Goal: Task Accomplishment & Management: Complete application form

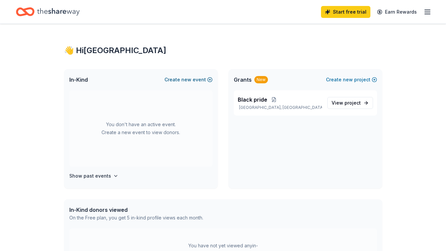
click at [200, 79] on button "Create new event" at bounding box center [188, 80] width 48 height 8
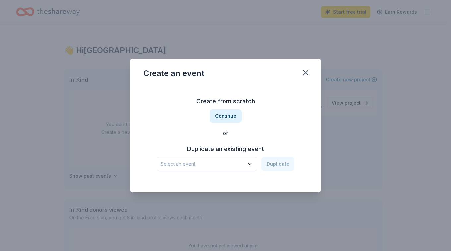
click at [247, 168] on button "Select an event" at bounding box center [207, 164] width 101 height 14
click at [234, 116] on button "Continue" at bounding box center [226, 115] width 32 height 13
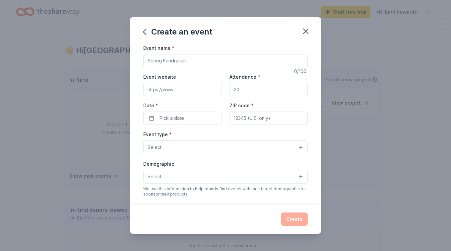
click at [256, 62] on input "Event name *" at bounding box center [225, 60] width 164 height 13
type input "Black Pride Fundraiser"
click at [200, 123] on button "Pick a date" at bounding box center [182, 117] width 78 height 13
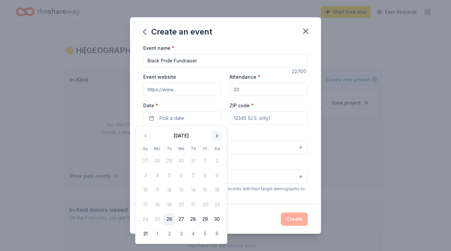
click at [220, 136] on button "Go to next month" at bounding box center [217, 135] width 9 height 9
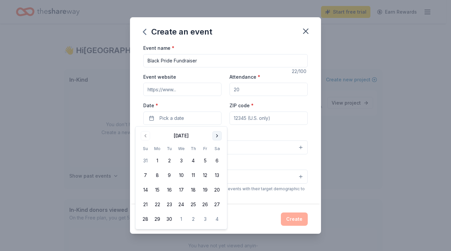
click at [217, 139] on button "Go to next month" at bounding box center [217, 135] width 9 height 9
click at [218, 140] on button "Go to next month" at bounding box center [217, 135] width 9 height 9
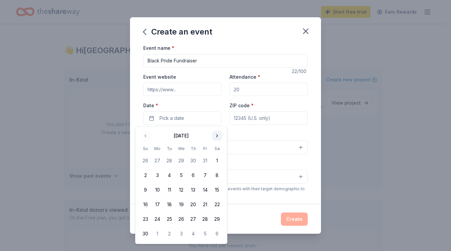
click at [217, 138] on button "Go to next month" at bounding box center [217, 135] width 9 height 9
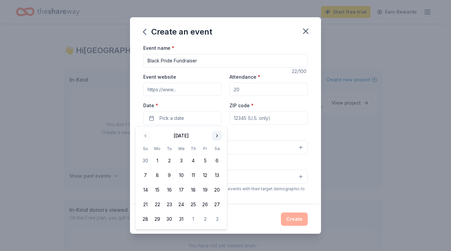
click at [218, 137] on button "Go to next month" at bounding box center [217, 135] width 9 height 9
click at [217, 138] on button "Go to next month" at bounding box center [217, 135] width 9 height 9
click at [218, 139] on button "Go to next month" at bounding box center [217, 135] width 9 height 9
click at [221, 135] on button "Go to next month" at bounding box center [217, 135] width 9 height 9
click at [217, 139] on button "Go to next month" at bounding box center [217, 135] width 9 height 9
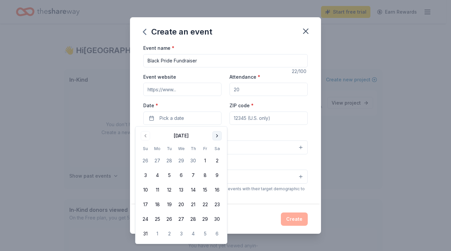
click at [217, 140] on button "Go to next month" at bounding box center [217, 135] width 9 height 9
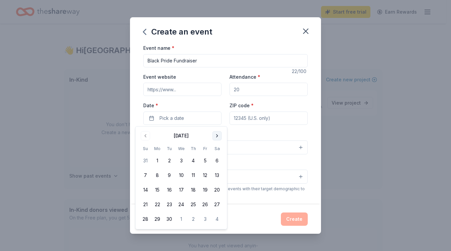
click at [217, 138] on button "Go to next month" at bounding box center [217, 135] width 9 height 9
click at [145, 175] on button "5" at bounding box center [146, 175] width 12 height 12
click at [313, 113] on div "Event name * Black Pride Fundraiser 22 /100 Event website Attendance * Date * 0…" at bounding box center [225, 124] width 191 height 161
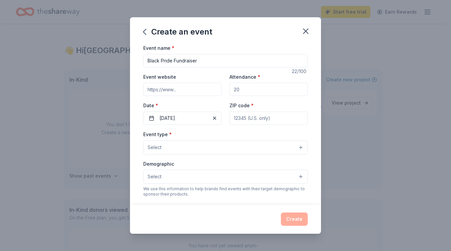
click at [292, 119] on input "ZIP code *" at bounding box center [268, 117] width 78 height 13
type input "02121"
click at [286, 149] on button "Select" at bounding box center [225, 147] width 164 height 14
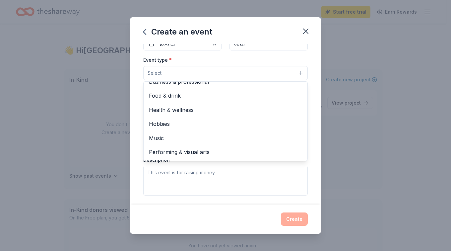
scroll to position [75, 0]
click at [171, 141] on span "Music" at bounding box center [225, 137] width 153 height 9
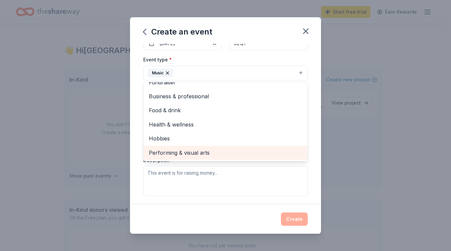
scroll to position [8, 0]
click at [213, 157] on div "Performing & visual arts" at bounding box center [226, 153] width 164 height 14
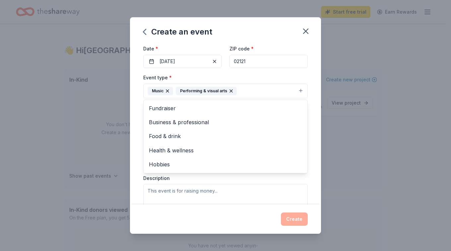
scroll to position [55, 0]
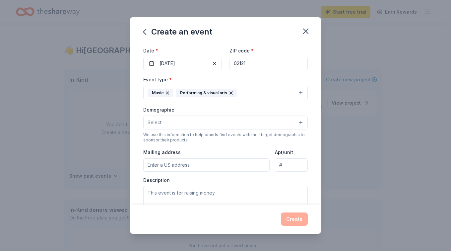
click at [267, 125] on button "Select" at bounding box center [225, 122] width 164 height 14
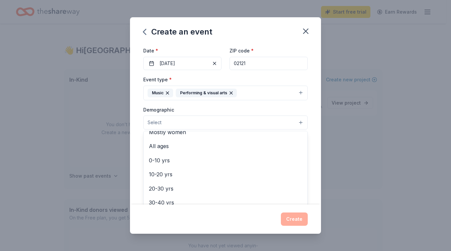
scroll to position [36, 0]
click at [218, 151] on div "All ages" at bounding box center [226, 146] width 164 height 14
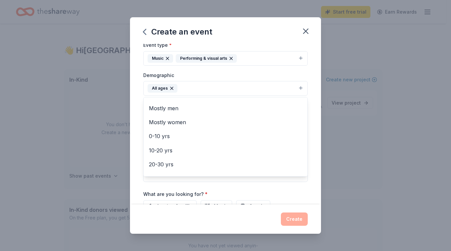
scroll to position [0, 0]
click at [308, 112] on div "Event name * Black Pride Fundraiser 22 /100 Event website Attendance * Date * 0…" at bounding box center [225, 124] width 191 height 161
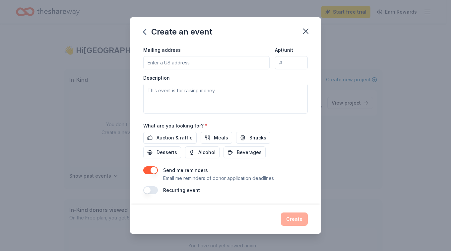
scroll to position [158, 0]
click at [183, 138] on span "Auction & raffle" at bounding box center [175, 137] width 36 height 8
click at [242, 155] on span "Beverages" at bounding box center [249, 152] width 25 height 8
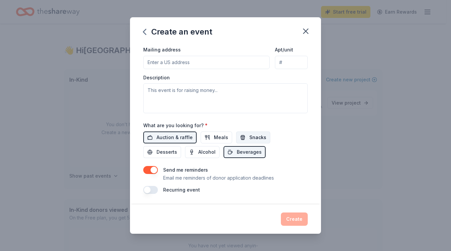
click at [257, 133] on button "Snacks" at bounding box center [253, 137] width 34 height 12
click at [207, 144] on div "Auction & raffle Meals Snacks Desserts Alcohol Beverages" at bounding box center [225, 144] width 164 height 27
click at [220, 136] on span "Meals" at bounding box center [221, 137] width 14 height 8
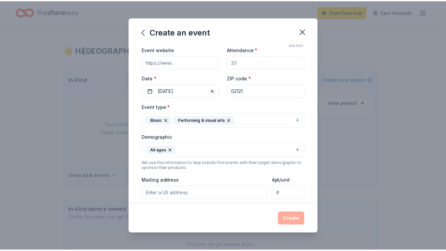
scroll to position [0, 0]
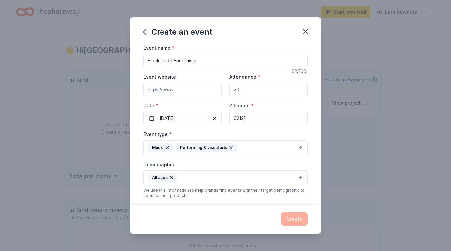
click at [264, 86] on input "Attendance *" at bounding box center [268, 89] width 78 height 13
type input "2000"
click at [293, 217] on button "Create" at bounding box center [294, 218] width 27 height 13
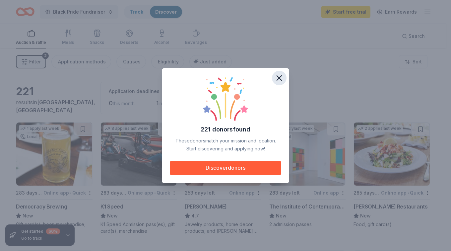
click at [282, 77] on icon "button" at bounding box center [279, 77] width 9 height 9
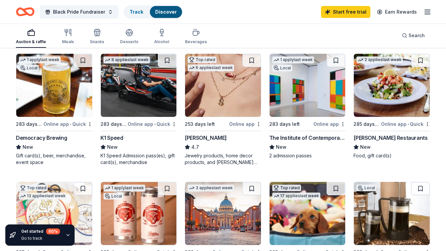
scroll to position [70, 0]
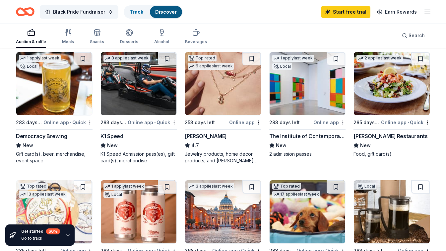
click at [320, 135] on div "The Institute of Contemporary Art Boston" at bounding box center [307, 136] width 77 height 8
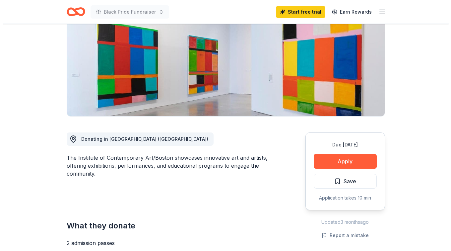
scroll to position [87, 0]
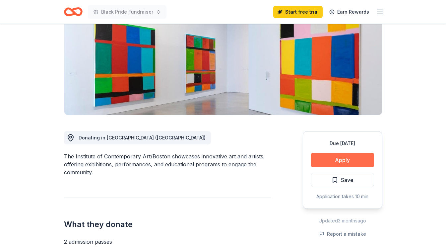
click at [358, 160] on button "Apply" at bounding box center [342, 160] width 63 height 15
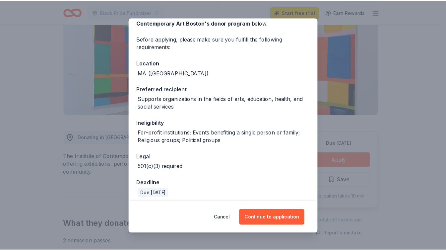
scroll to position [42, 0]
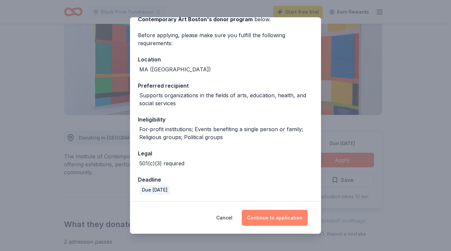
click at [266, 218] on button "Continue to application" at bounding box center [275, 218] width 66 height 16
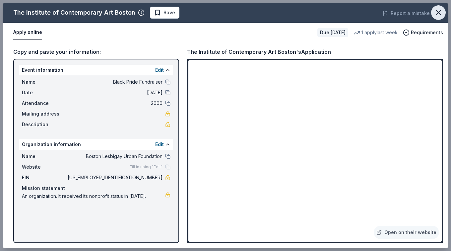
click at [436, 17] on icon "button" at bounding box center [438, 12] width 9 height 9
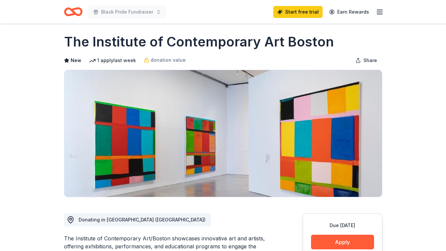
scroll to position [0, 0]
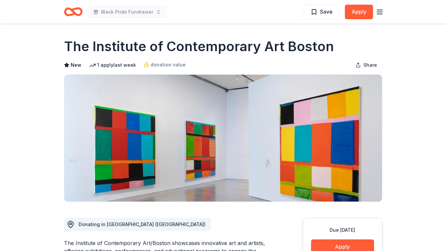
click at [76, 17] on icon "Home" at bounding box center [73, 12] width 19 height 16
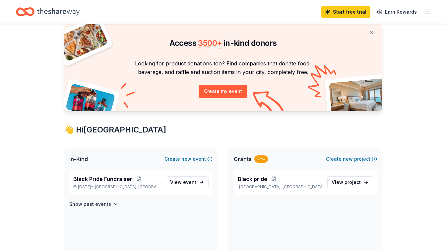
scroll to position [25, 0]
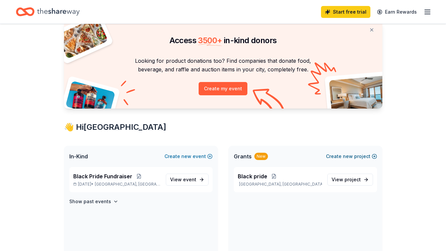
click at [365, 159] on button "Create new project" at bounding box center [351, 156] width 51 height 8
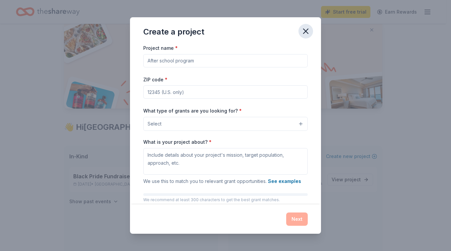
click at [304, 38] on button "button" at bounding box center [305, 31] width 15 height 15
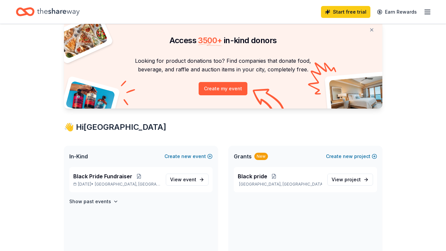
click at [251, 158] on div "Grants New" at bounding box center [251, 156] width 34 height 8
click at [273, 162] on div "Grants New Create new project" at bounding box center [305, 156] width 154 height 21
click at [369, 181] on link "View project" at bounding box center [350, 179] width 46 height 12
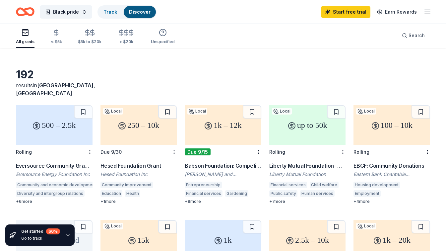
scroll to position [13, 0]
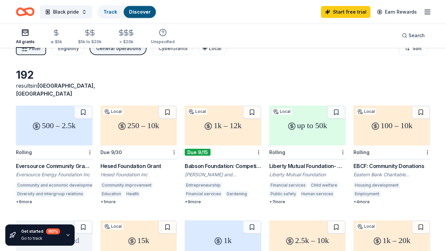
click at [154, 129] on div "250 – 10k" at bounding box center [138, 125] width 77 height 40
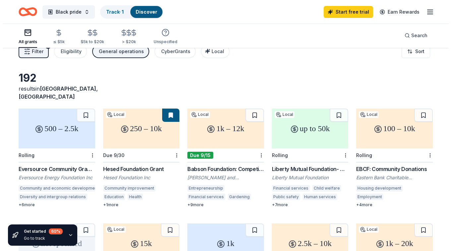
scroll to position [0, 0]
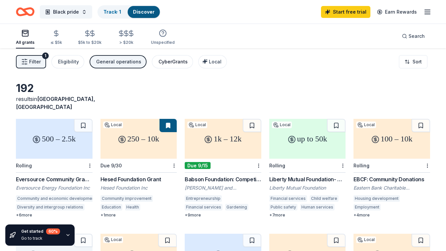
click at [173, 65] on div "CyberGrants" at bounding box center [173, 62] width 29 height 8
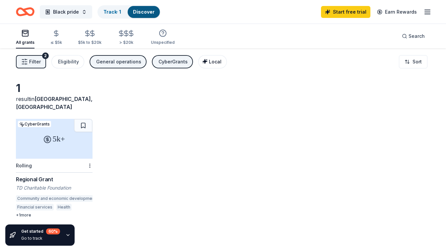
click at [215, 60] on span "Local" at bounding box center [215, 62] width 13 height 6
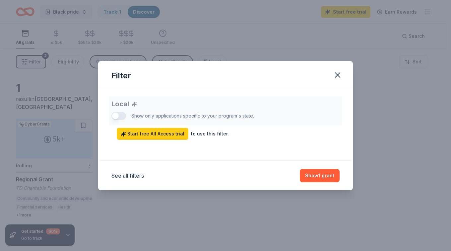
click at [121, 117] on div "Local Show only applications specific to your program's state. Start free All A…" at bounding box center [225, 118] width 228 height 44
click at [320, 175] on button "Show 1 grant" at bounding box center [320, 175] width 40 height 13
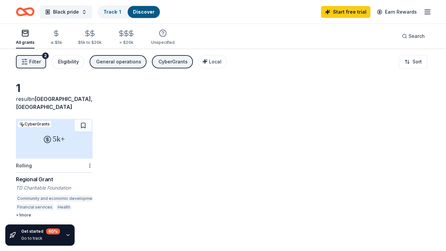
click at [71, 61] on div "Eligibility" at bounding box center [68, 62] width 21 height 8
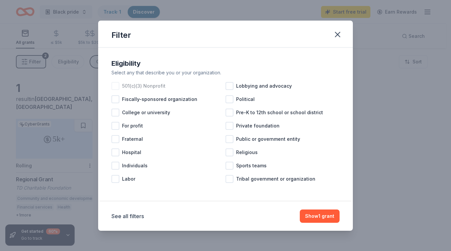
click at [114, 88] on div at bounding box center [115, 86] width 8 height 8
click at [126, 218] on button "See all filters" at bounding box center [127, 216] width 33 height 8
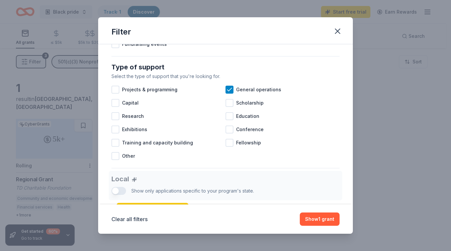
scroll to position [254, 0]
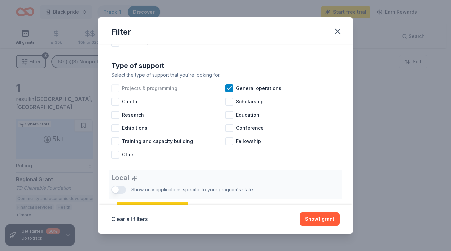
click at [115, 92] on div at bounding box center [115, 88] width 8 height 8
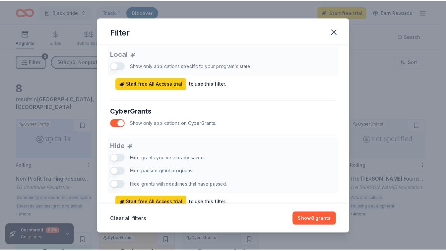
scroll to position [410, 0]
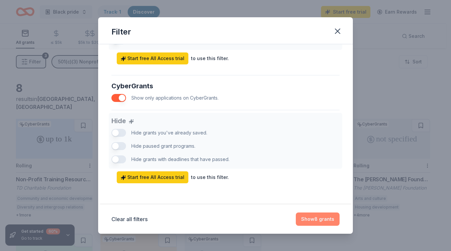
click at [326, 220] on button "Show 8 grants" at bounding box center [318, 218] width 44 height 13
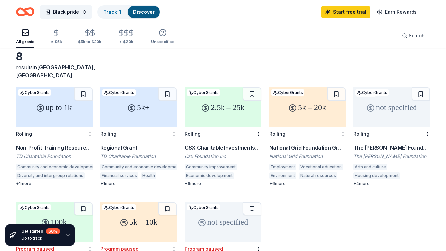
scroll to position [31, 0]
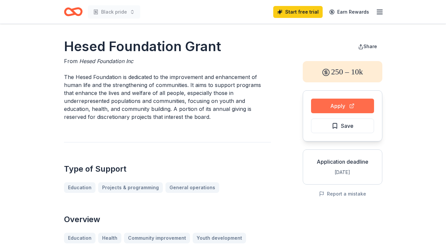
click at [358, 103] on button "Apply" at bounding box center [342, 105] width 63 height 15
click at [336, 128] on span "Save" at bounding box center [343, 125] width 22 height 9
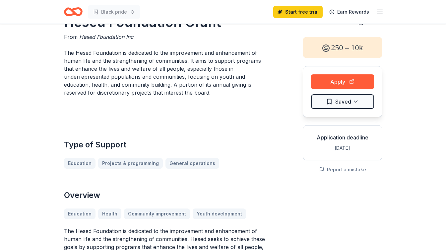
scroll to position [24, 0]
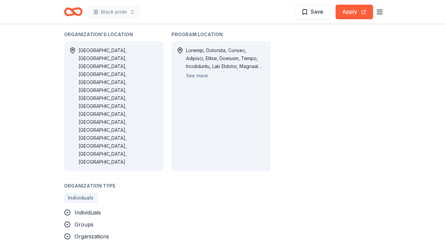
scroll to position [416, 0]
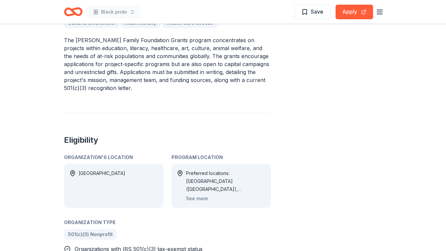
scroll to position [246, 0]
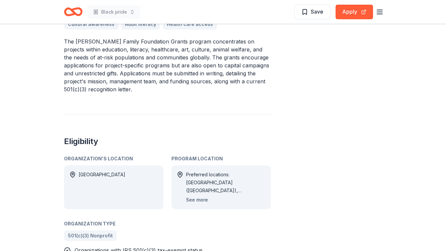
click at [202, 202] on button "See more" at bounding box center [197, 200] width 22 height 8
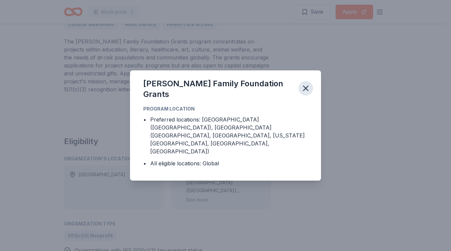
click at [306, 93] on icon "button" at bounding box center [305, 88] width 9 height 9
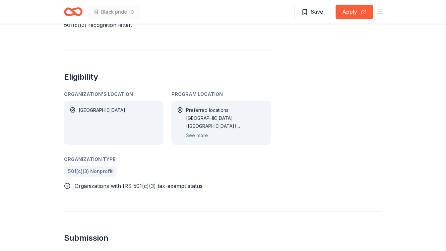
scroll to position [310, 0]
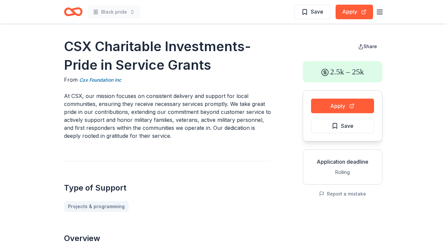
scroll to position [219, 0]
